Goal: Submit feedback/report problem

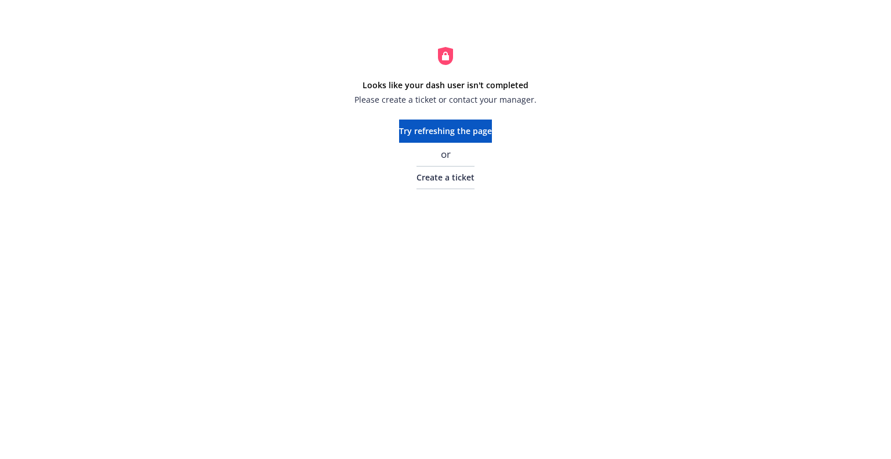
click at [466, 164] on div "Try refreshing the page or Create a ticket" at bounding box center [445, 155] width 93 height 70
click at [454, 176] on span "Create a ticket" at bounding box center [446, 177] width 58 height 11
click at [464, 171] on link "Create a ticket" at bounding box center [446, 177] width 58 height 23
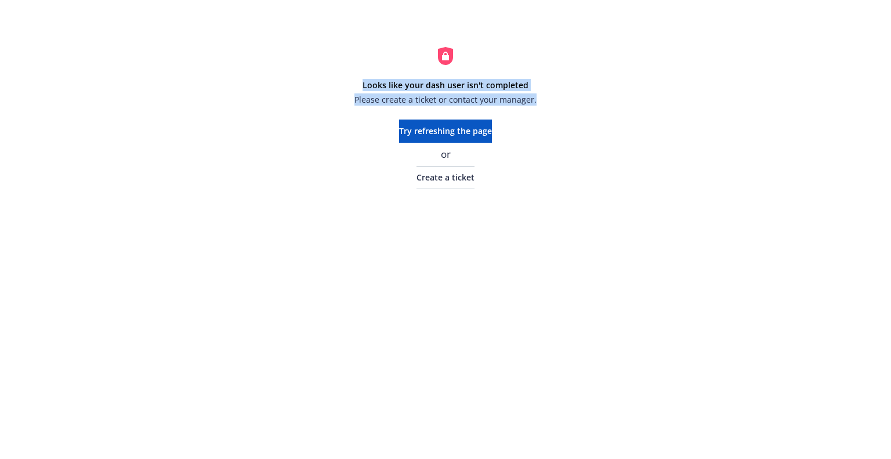
drag, startPoint x: 362, startPoint y: 83, endPoint x: 578, endPoint y: 88, distance: 216.5
click at [578, 88] on div "Looks like your dash user isn't completed Please create a ticket or contact you…" at bounding box center [446, 117] width 296 height 143
copy div "Looks like your dash user isn't completed Please create a ticket or contact you…"
click at [624, 78] on div "Looks like your dash user isn't completed Please create a ticket or contact you…" at bounding box center [445, 118] width 891 height 236
